Goal: Information Seeking & Learning: Learn about a topic

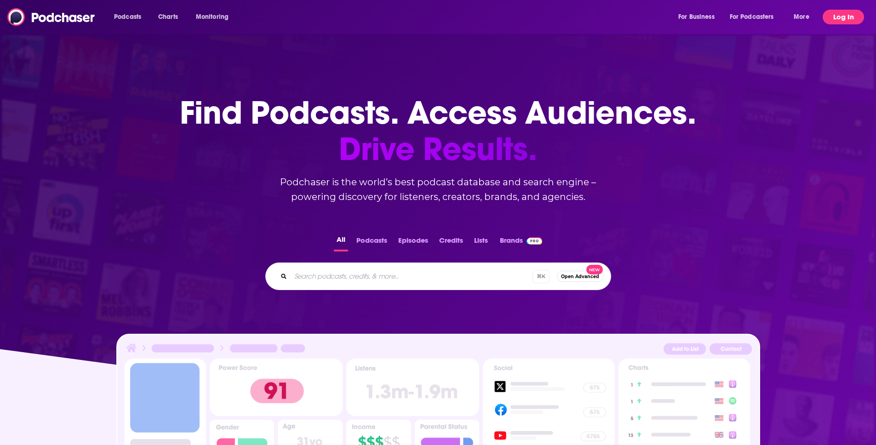
click at [837, 24] on button "Log In" at bounding box center [843, 17] width 41 height 15
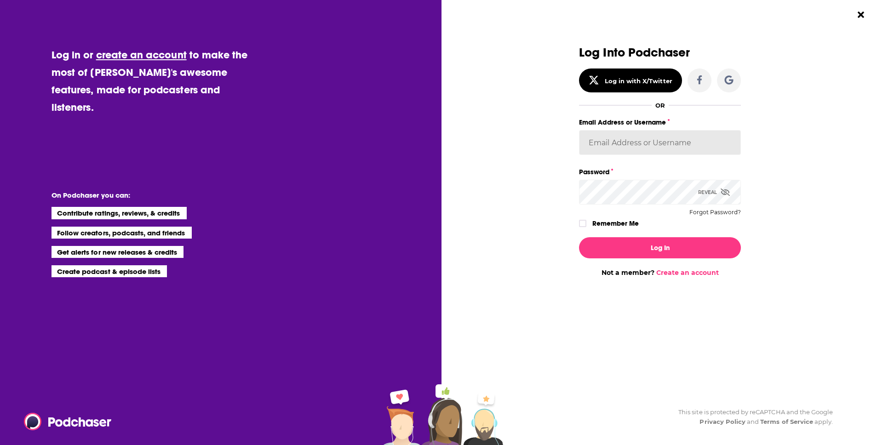
type input "km@sharkpartymedia.com"
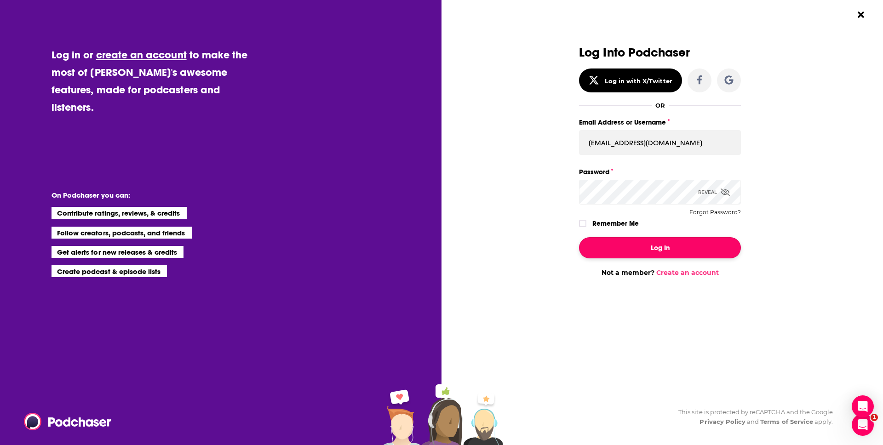
click at [631, 247] on button "Log In" at bounding box center [660, 247] width 162 height 21
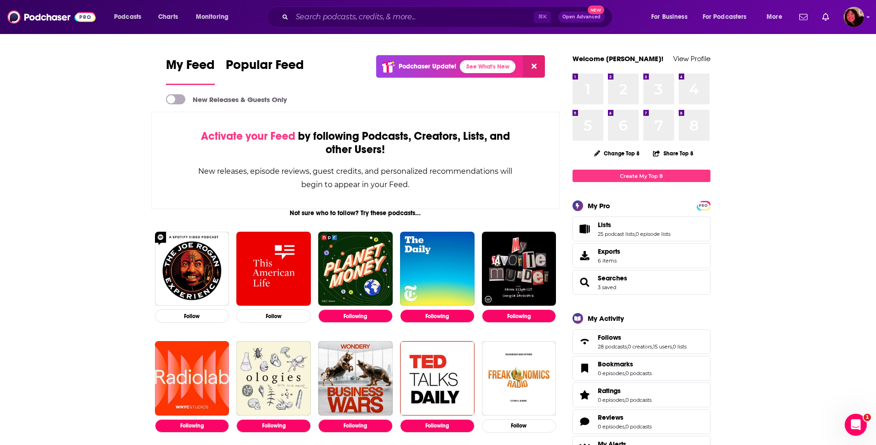
click at [501, 31] on div "Podcasts Charts Monitoring ⌘ K Open Advanced New For Business For Podcasters Mo…" at bounding box center [438, 17] width 876 height 34
click at [488, 24] on input "Search podcasts, credits, & more..." at bounding box center [413, 17] width 242 height 15
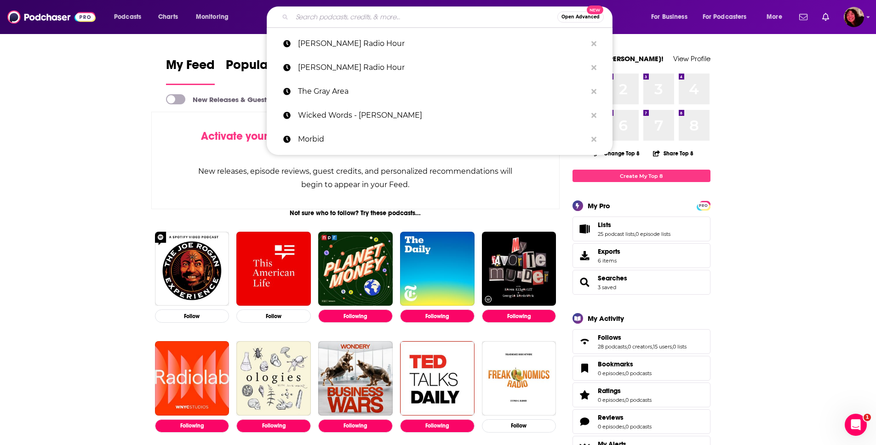
click at [380, 25] on div "Open Advanced New" at bounding box center [440, 16] width 346 height 21
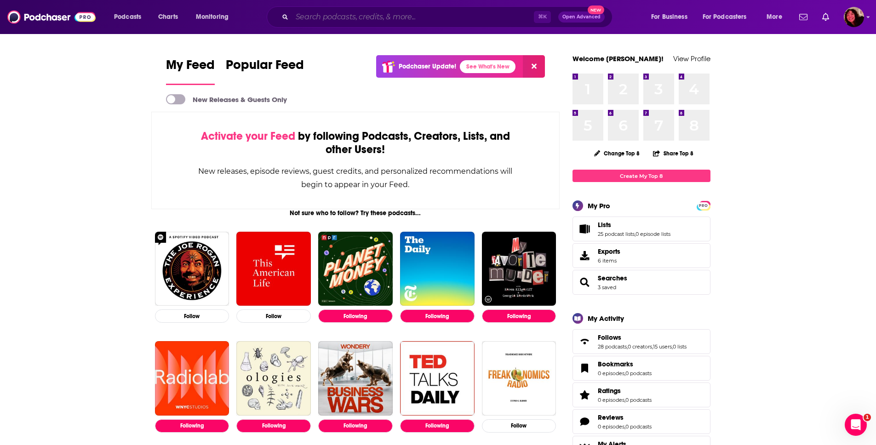
click at [380, 17] on input "Search podcasts, credits, & more..." at bounding box center [413, 17] width 242 height 15
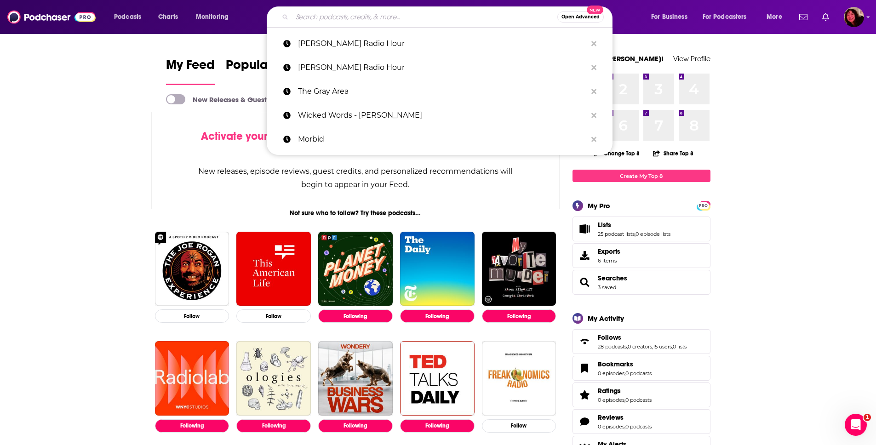
click at [626, 14] on div "Open Advanced New Ted Radio Hour Ted Radio Hour The Gray Area Wicked Words - Ka…" at bounding box center [448, 16] width 386 height 21
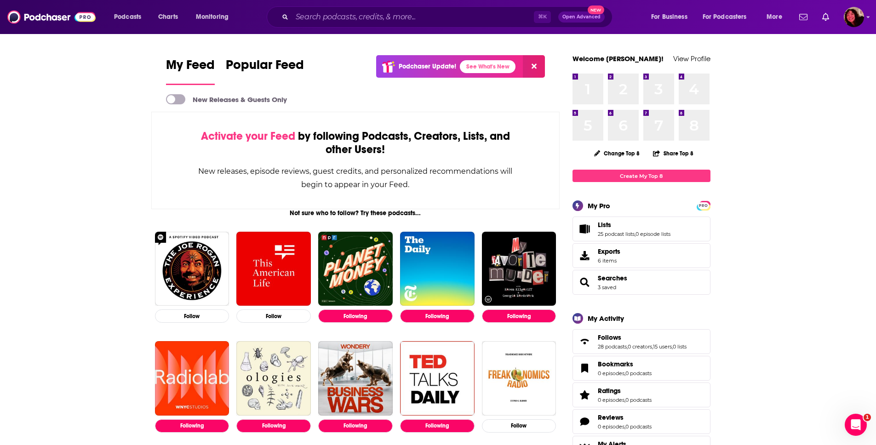
click at [320, 24] on div "⌘ K Open Advanced New" at bounding box center [440, 16] width 346 height 21
click at [329, 17] on input "Search podcasts, credits, & more..." at bounding box center [413, 17] width 242 height 15
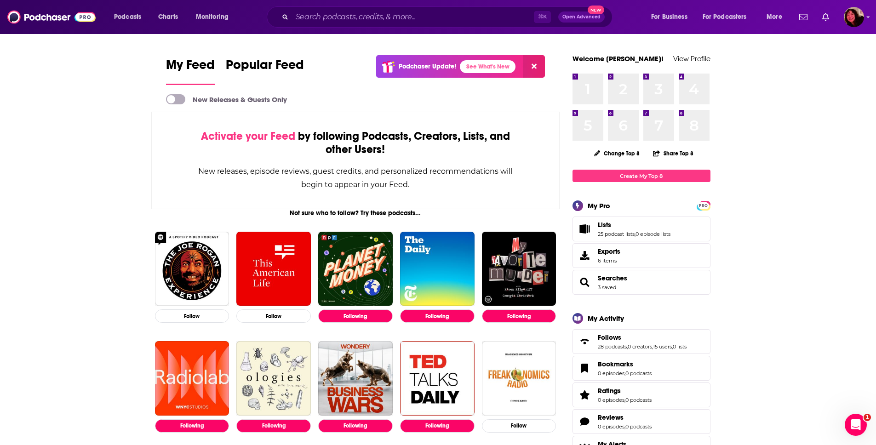
click at [603, 19] on button "Open Advanced New" at bounding box center [581, 16] width 46 height 11
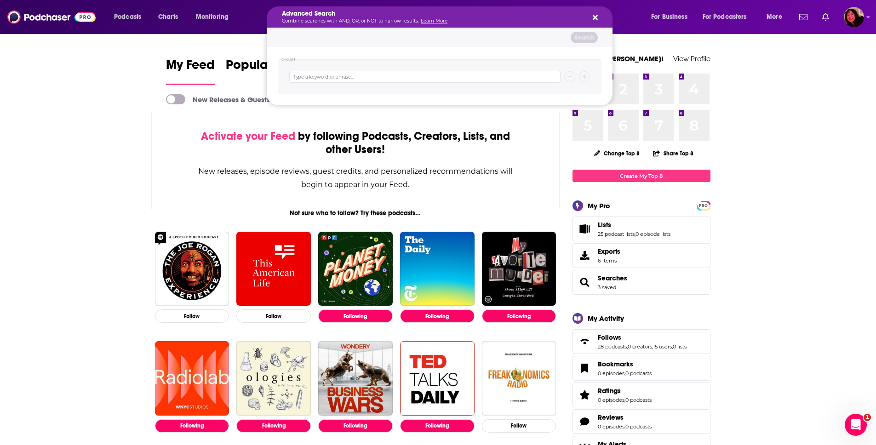
click at [597, 18] on icon "Search podcasts, credits, & more..." at bounding box center [595, 17] width 5 height 7
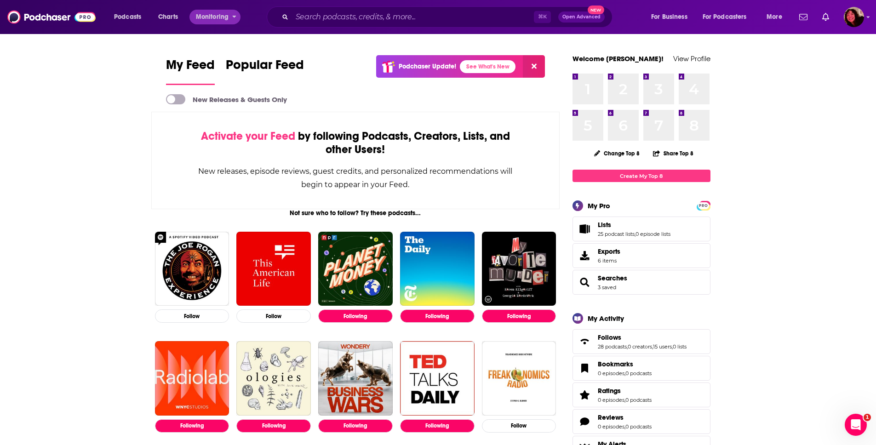
click at [231, 17] on button "Monitoring" at bounding box center [214, 17] width 51 height 15
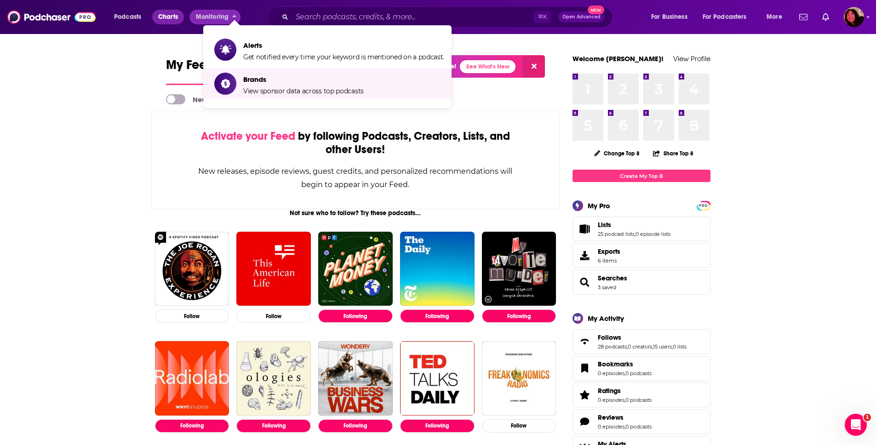
click at [167, 19] on span "Charts" at bounding box center [168, 17] width 20 height 13
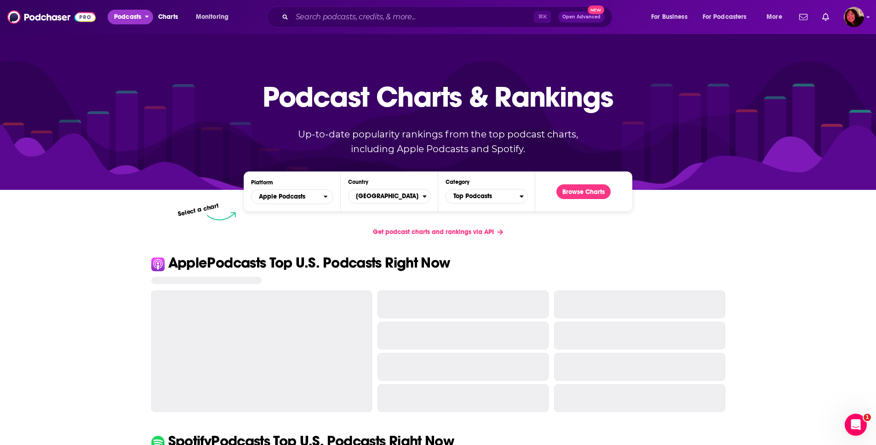
click at [123, 18] on span "Podcasts" at bounding box center [127, 17] width 27 height 13
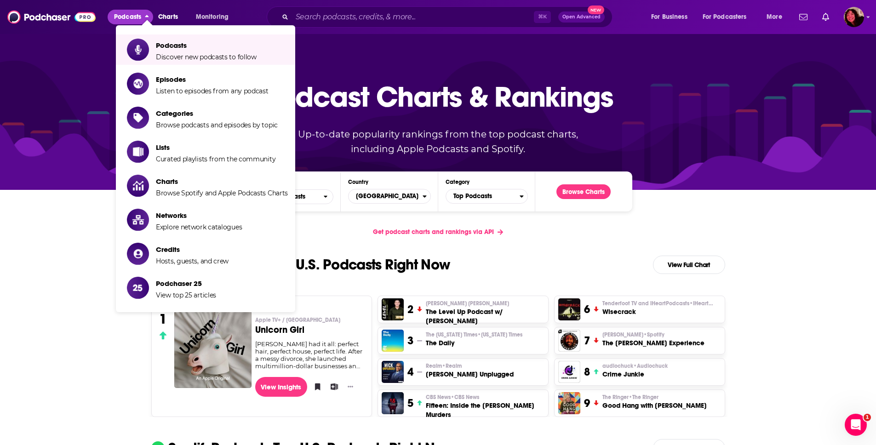
click at [83, 115] on div at bounding box center [438, 111] width 876 height 157
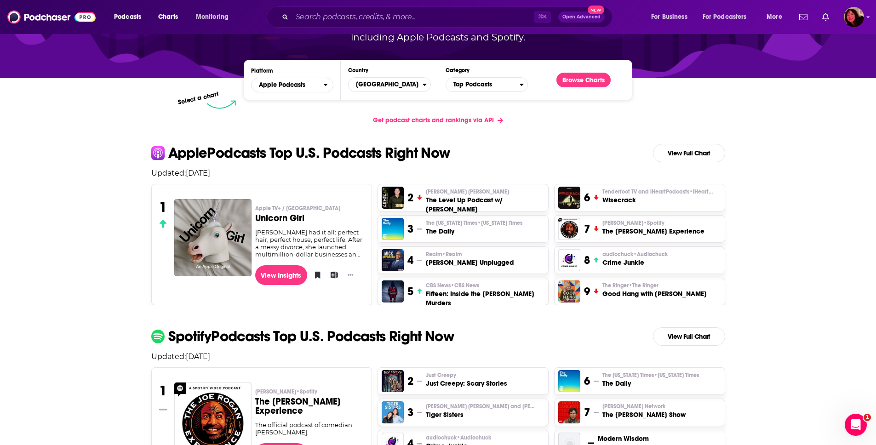
scroll to position [124, 0]
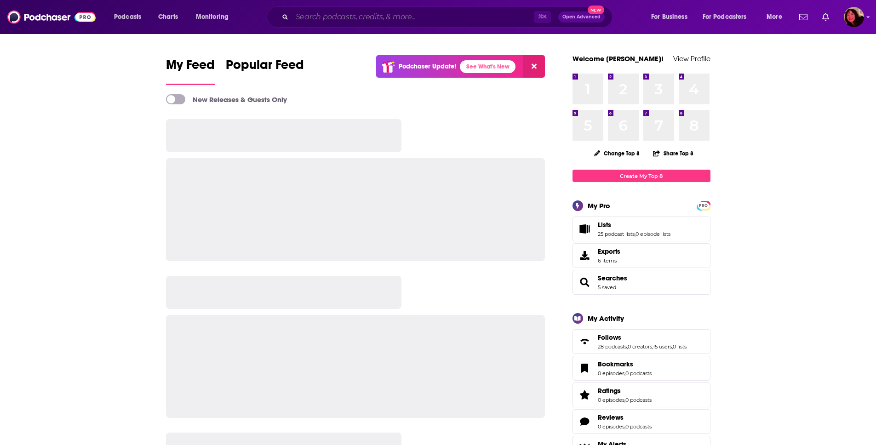
click at [440, 17] on input "Search podcasts, credits, & more..." at bounding box center [413, 17] width 242 height 15
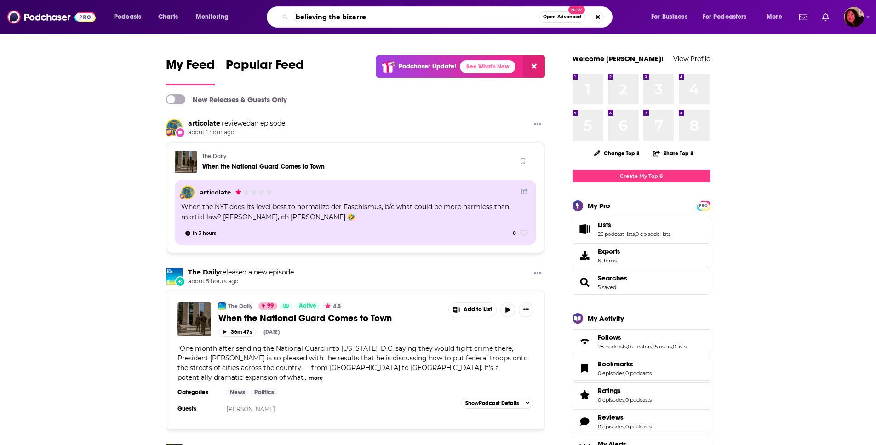
type input "believing the bizarre"
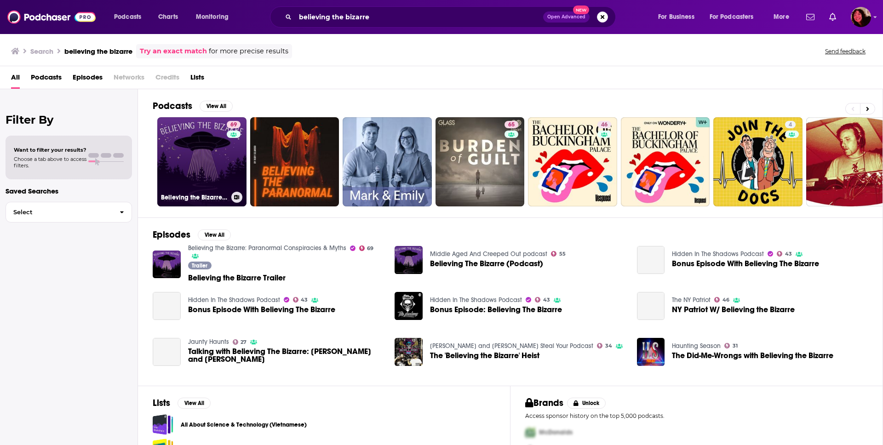
click at [189, 143] on link "69 Believing the Bizarre: Paranormal Conspiracies & Myths" at bounding box center [201, 161] width 89 height 89
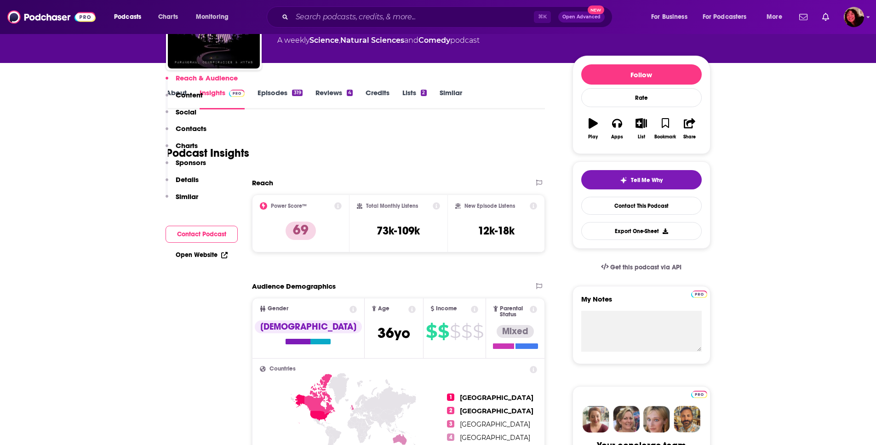
scroll to position [14, 0]
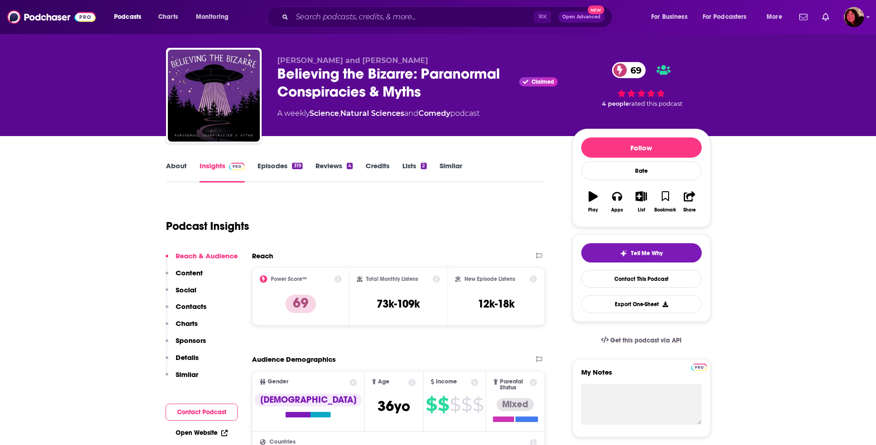
click at [186, 168] on link "About" at bounding box center [176, 171] width 21 height 21
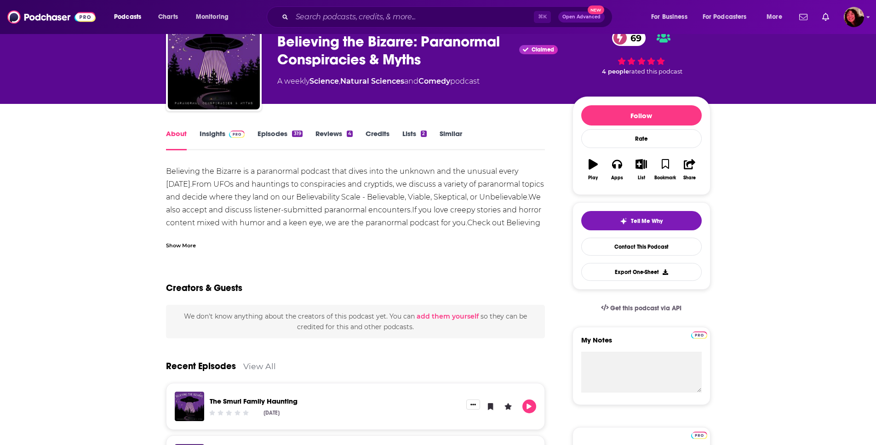
scroll to position [46, 0]
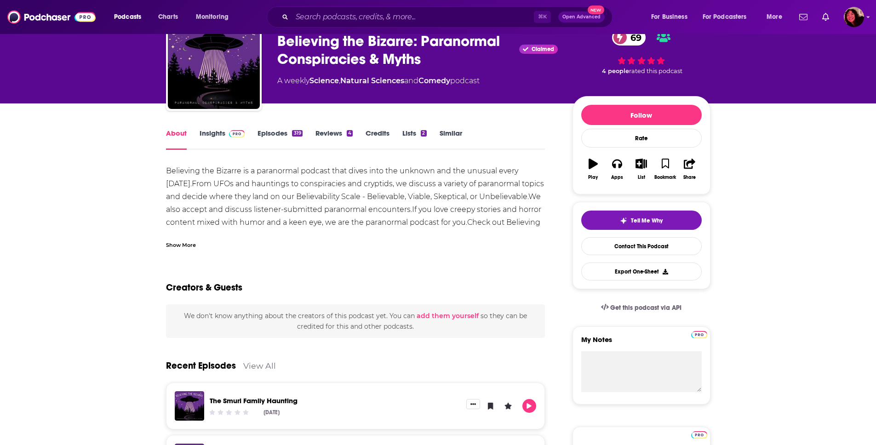
click at [188, 235] on div "Show More" at bounding box center [355, 242] width 379 height 16
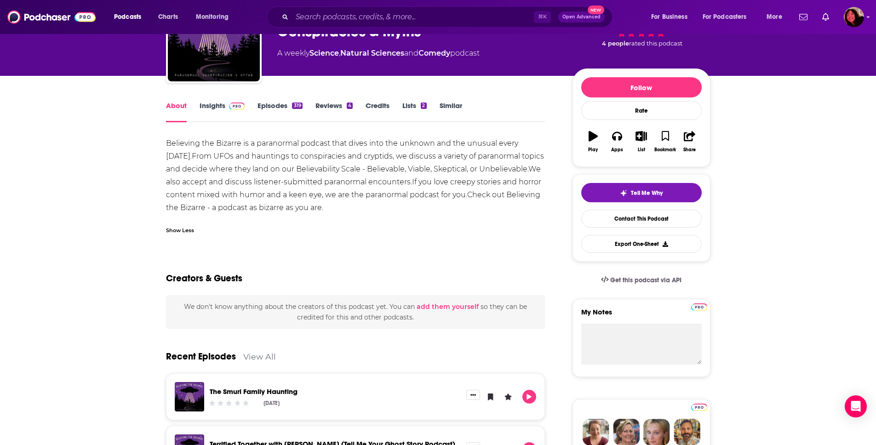
scroll to position [65, 0]
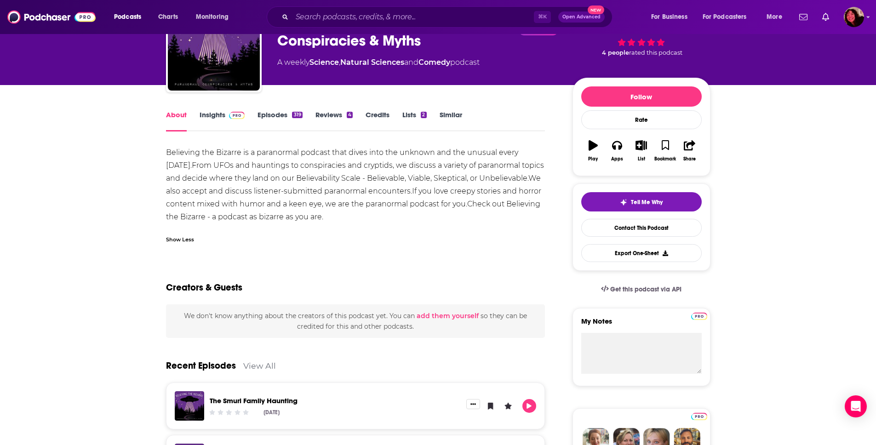
click at [218, 124] on link "Insights" at bounding box center [223, 120] width 46 height 21
